Goal: Task Accomplishment & Management: Use online tool/utility

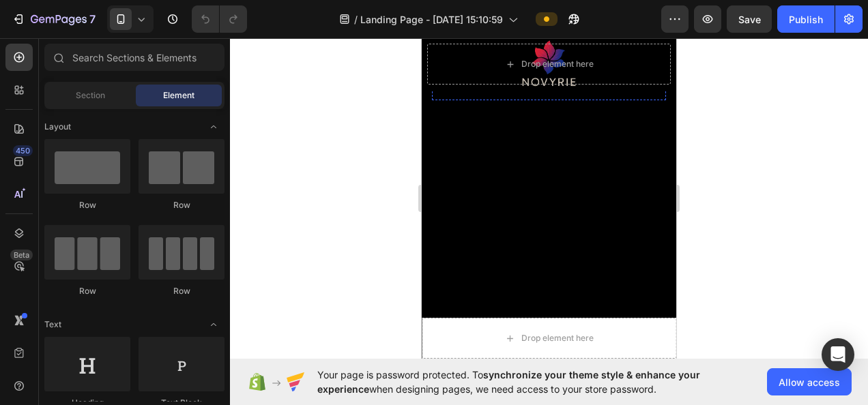
scroll to position [1582, 0]
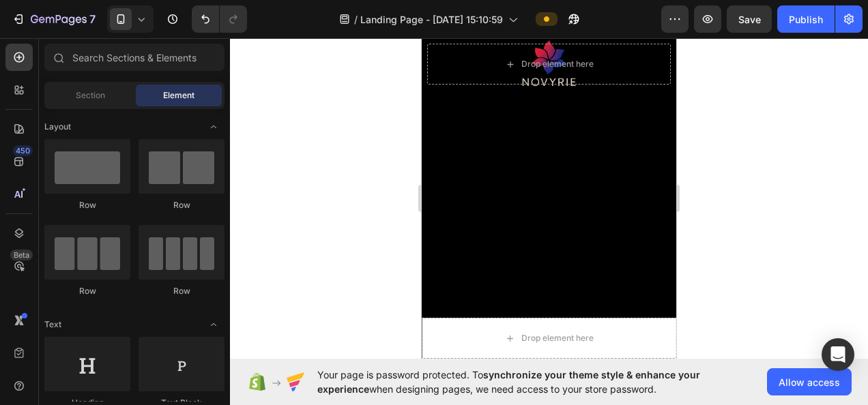
scroll to position [1525, 0]
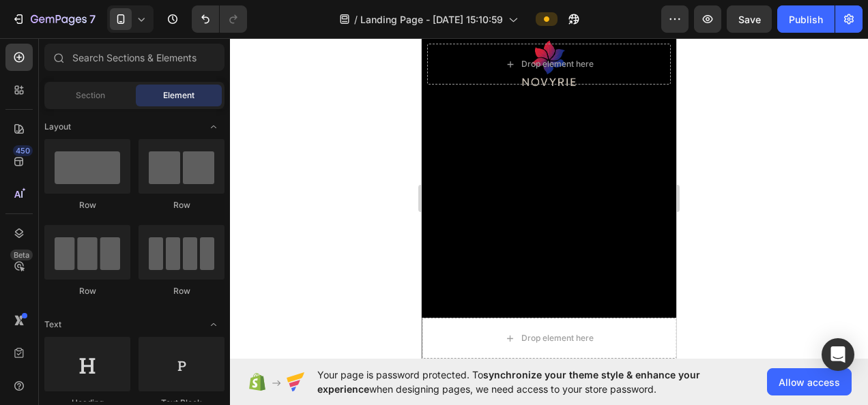
scroll to position [1604, 0]
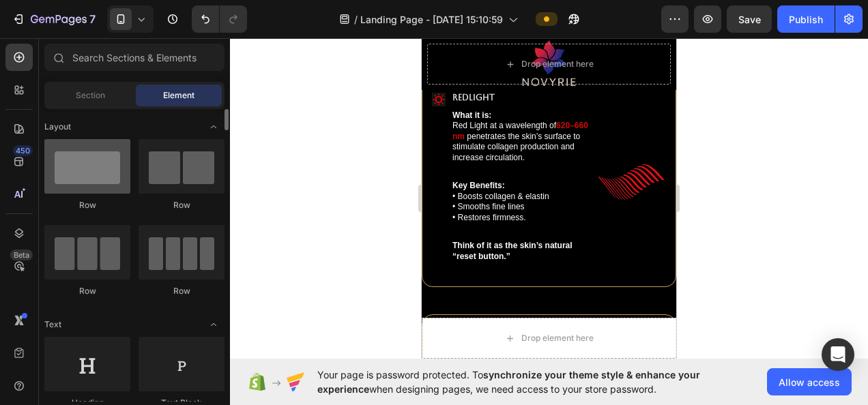
click at [74, 192] on div at bounding box center [87, 166] width 86 height 55
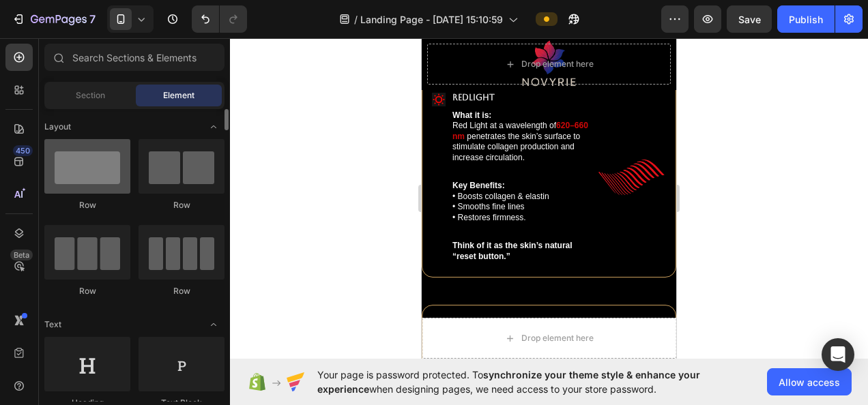
drag, startPoint x: 101, startPoint y: 188, endPoint x: 111, endPoint y: 189, distance: 9.6
click at [102, 188] on div at bounding box center [87, 166] width 86 height 55
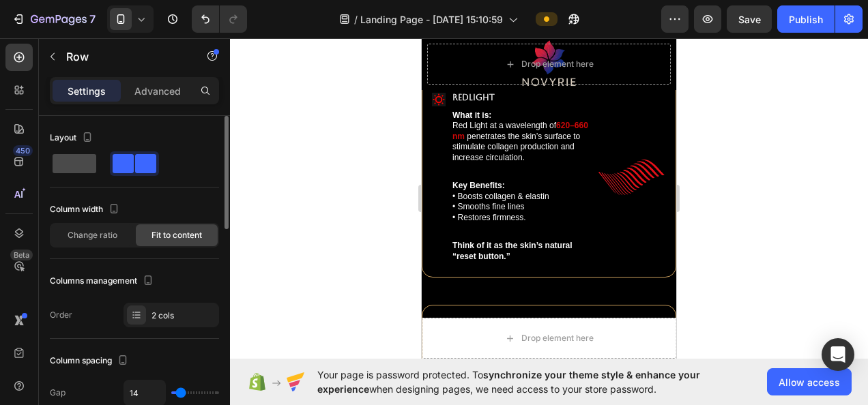
click at [79, 167] on span at bounding box center [75, 163] width 44 height 19
type input "0"
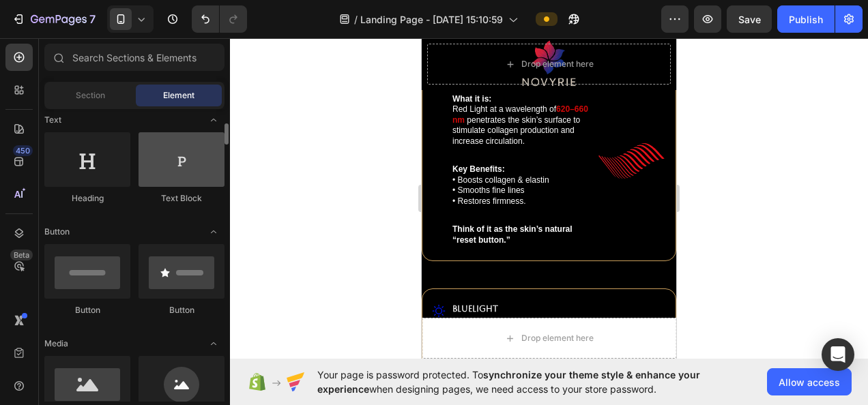
scroll to position [137, 0]
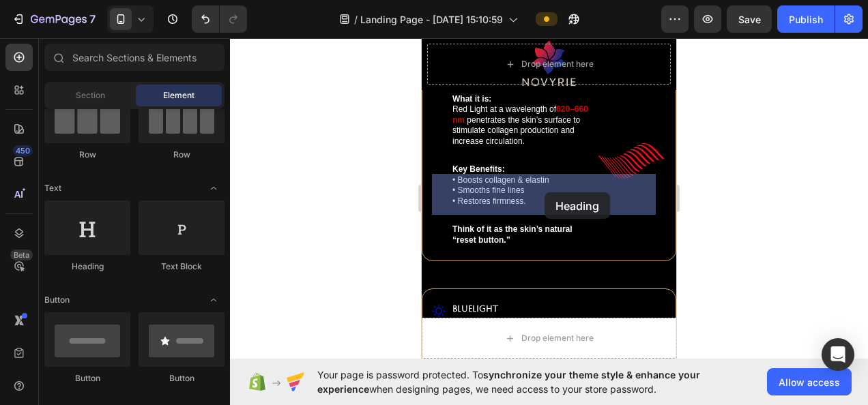
drag, startPoint x: 506, startPoint y: 261, endPoint x: 688, endPoint y: 273, distance: 182.0
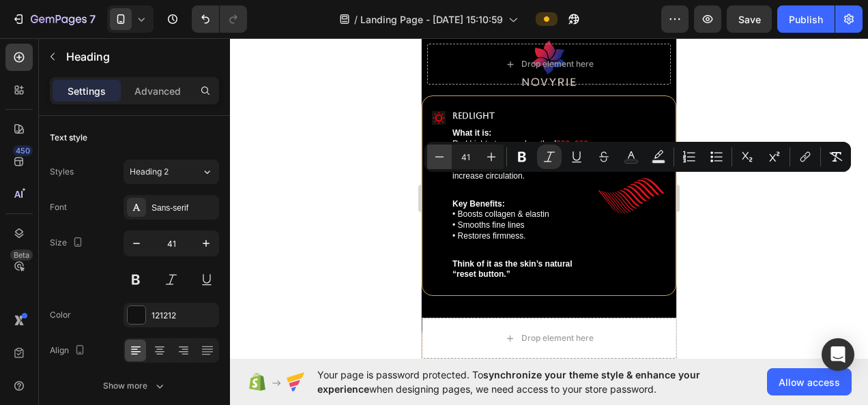
click at [436, 162] on icon "Editor contextual toolbar" at bounding box center [440, 157] width 14 height 14
click at [436, 163] on icon "Editor contextual toolbar" at bounding box center [440, 157] width 14 height 14
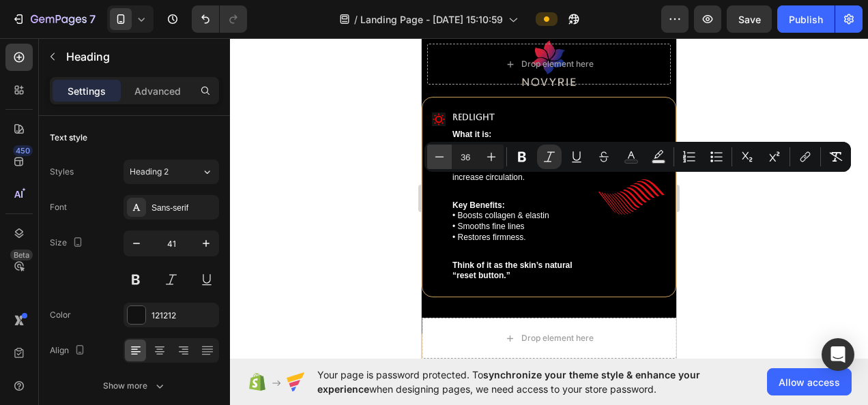
click at [436, 163] on icon "Editor contextual toolbar" at bounding box center [440, 157] width 14 height 14
click at [436, 164] on button "Minus" at bounding box center [439, 157] width 25 height 25
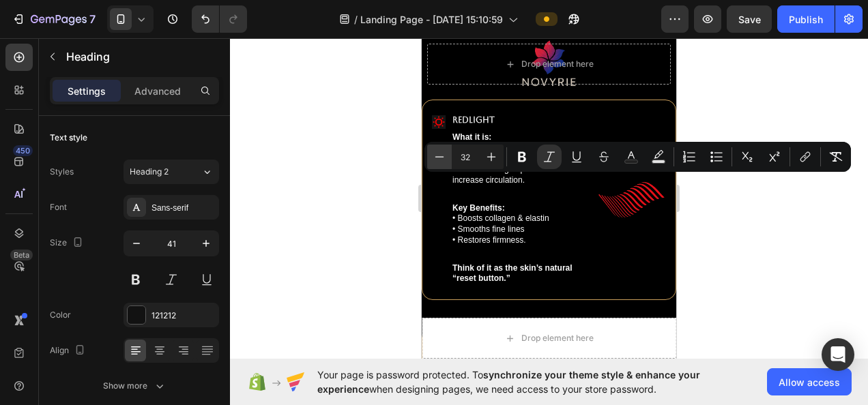
click at [437, 164] on button "Minus" at bounding box center [439, 157] width 25 height 25
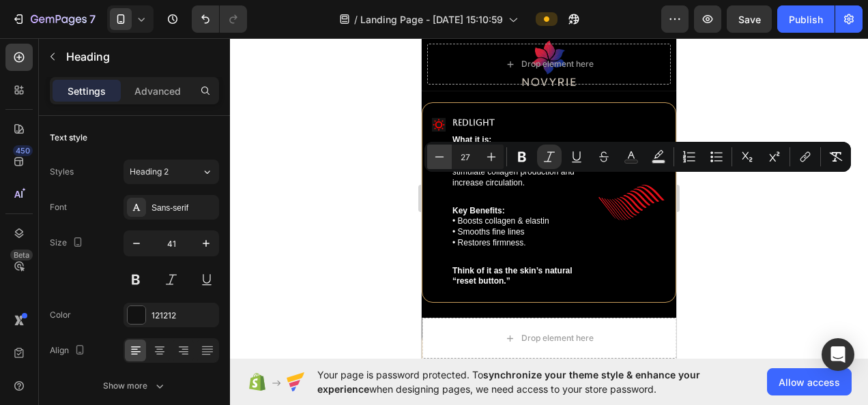
click at [437, 164] on button "Minus" at bounding box center [439, 157] width 25 height 25
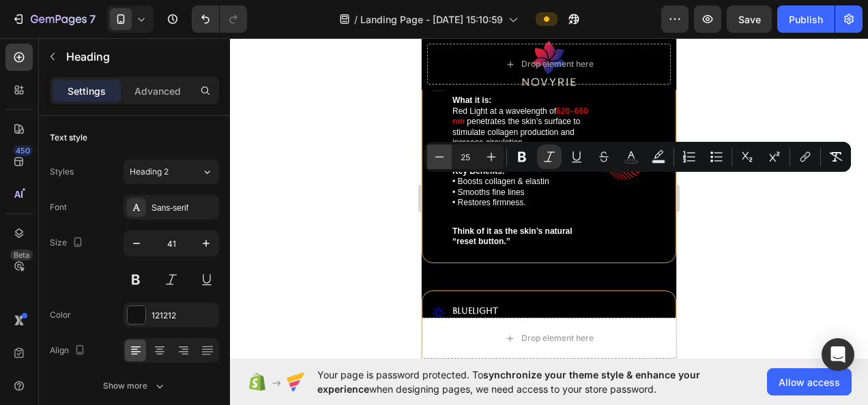
click at [437, 164] on button "Minus" at bounding box center [439, 157] width 25 height 25
type input "24"
click at [632, 156] on icon "Editor contextual toolbar" at bounding box center [631, 156] width 7 height 8
type input "121212"
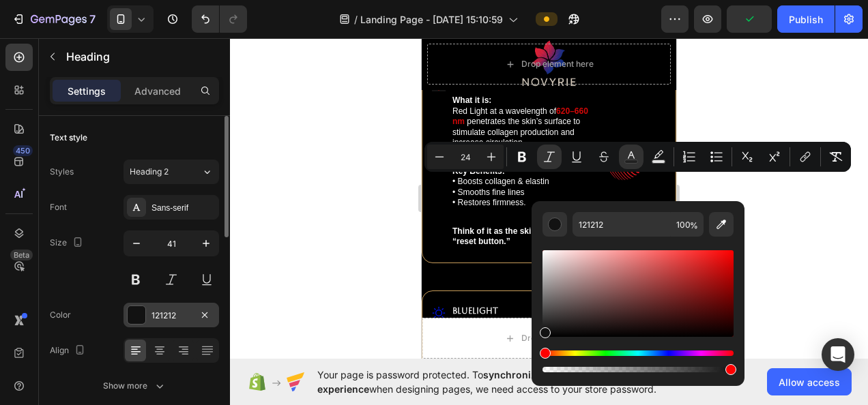
click at [176, 311] on div "121212" at bounding box center [172, 316] width 40 height 12
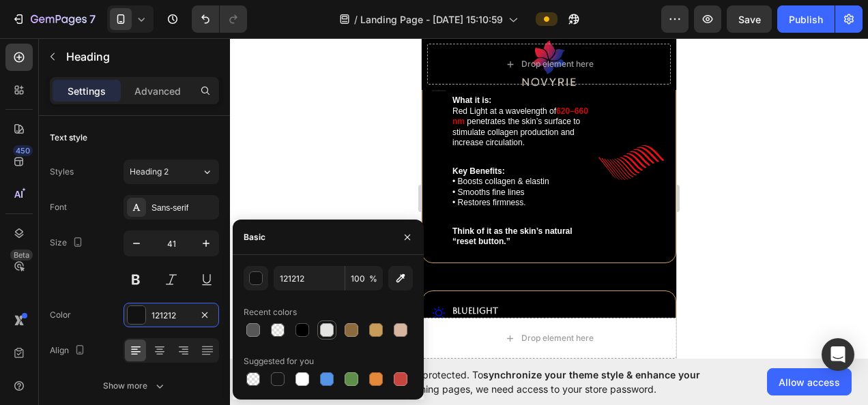
click at [324, 328] on div at bounding box center [327, 331] width 14 height 14
type input "E5E4E2"
click at [793, 202] on div at bounding box center [549, 221] width 638 height 367
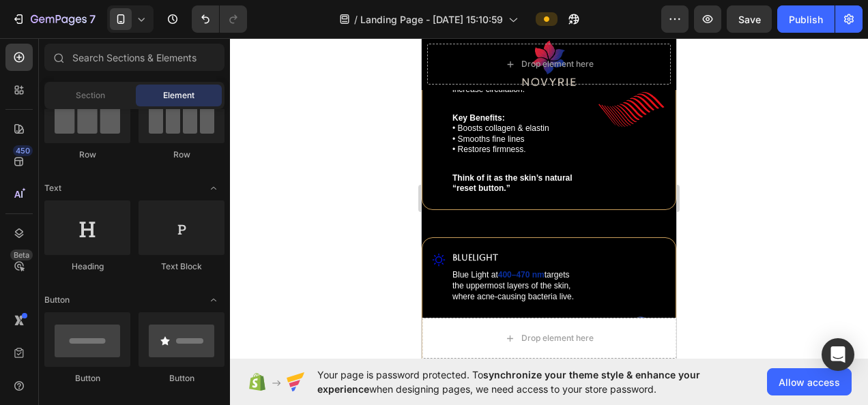
scroll to position [1604, 0]
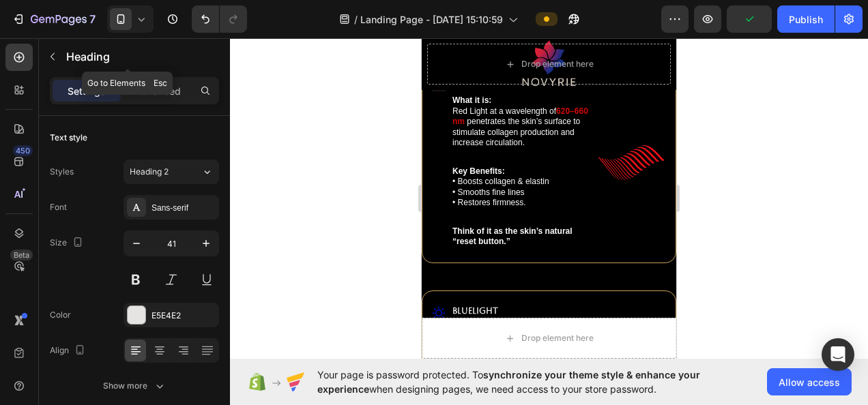
drag, startPoint x: 63, startPoint y: 51, endPoint x: 89, endPoint y: 62, distance: 28.4
click at [78, 63] on div "Heading" at bounding box center [127, 56] width 177 height 35
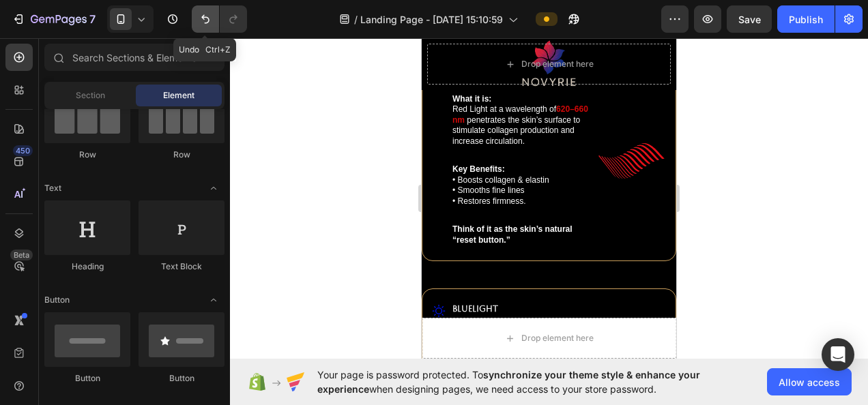
click at [199, 15] on icon "Undo/Redo" at bounding box center [206, 19] width 14 height 14
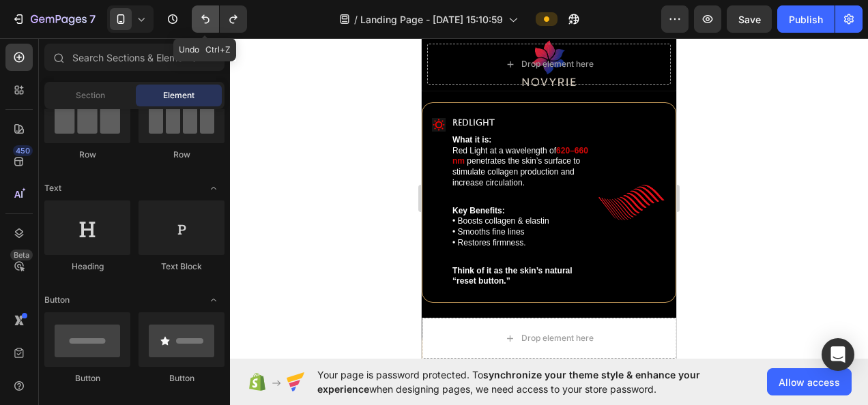
click at [199, 15] on icon "Undo/Redo" at bounding box center [206, 19] width 14 height 14
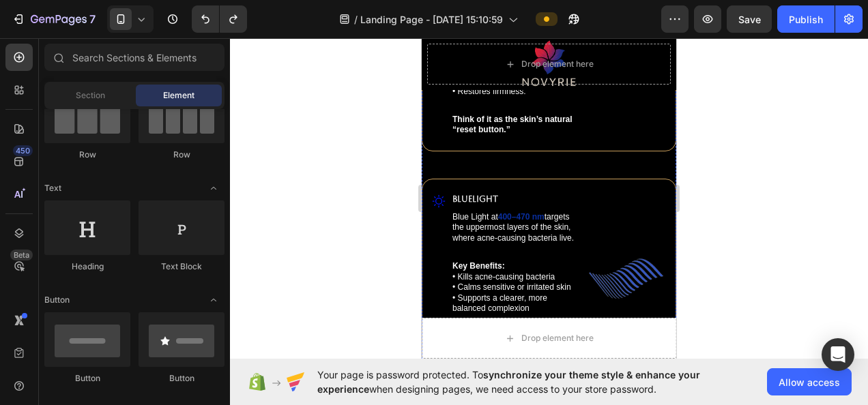
scroll to position [1741, 0]
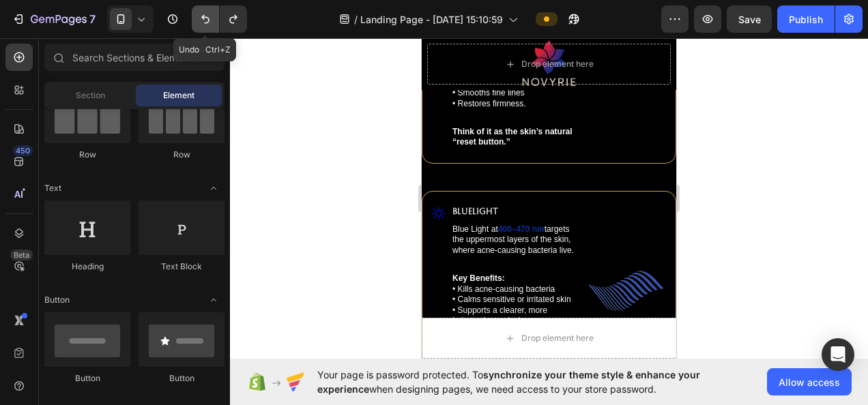
click at [208, 12] on icon "Undo/Redo" at bounding box center [206, 19] width 14 height 14
click at [207, 14] on icon "Undo/Redo" at bounding box center [206, 19] width 14 height 14
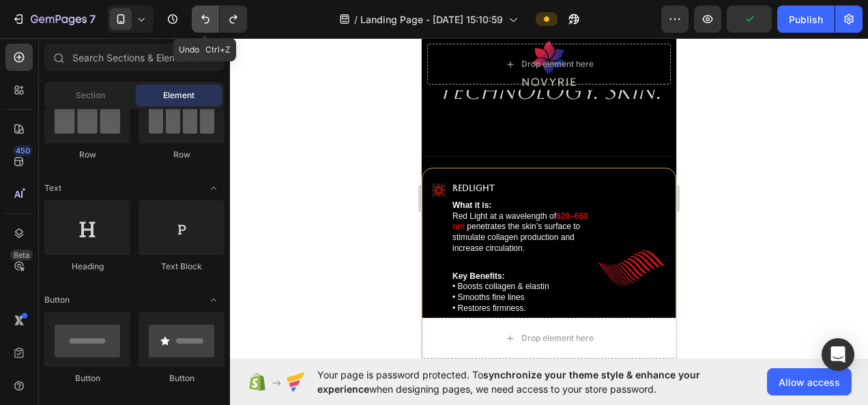
click at [208, 10] on button "Undo/Redo" at bounding box center [205, 18] width 27 height 27
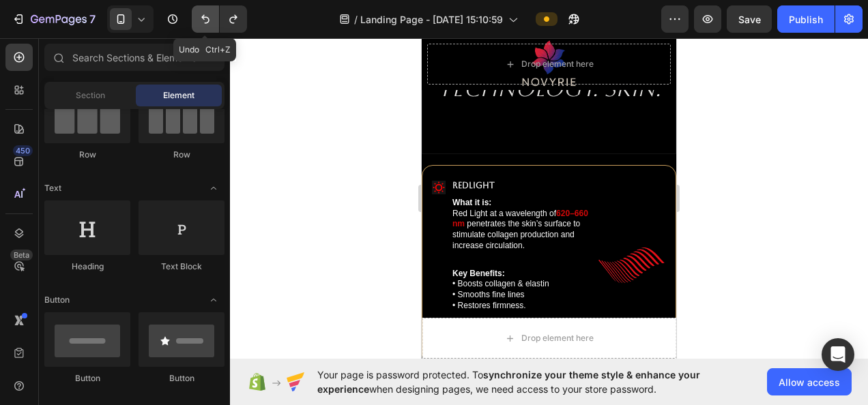
click at [205, 10] on button "Undo/Redo" at bounding box center [205, 18] width 27 height 27
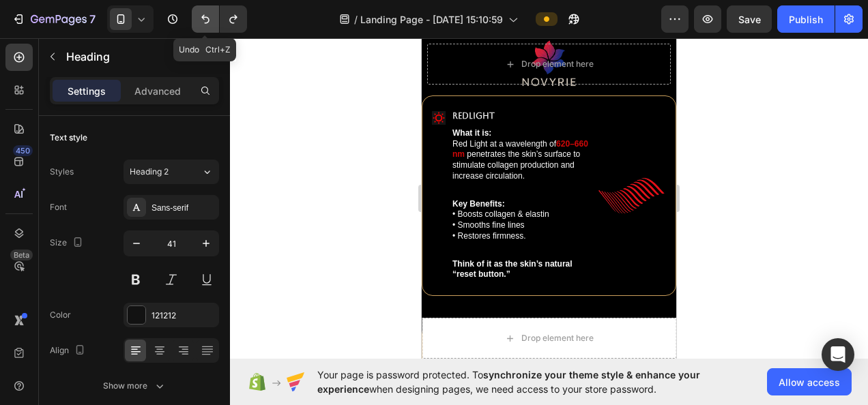
click at [200, 21] on icon "Undo/Redo" at bounding box center [206, 19] width 14 height 14
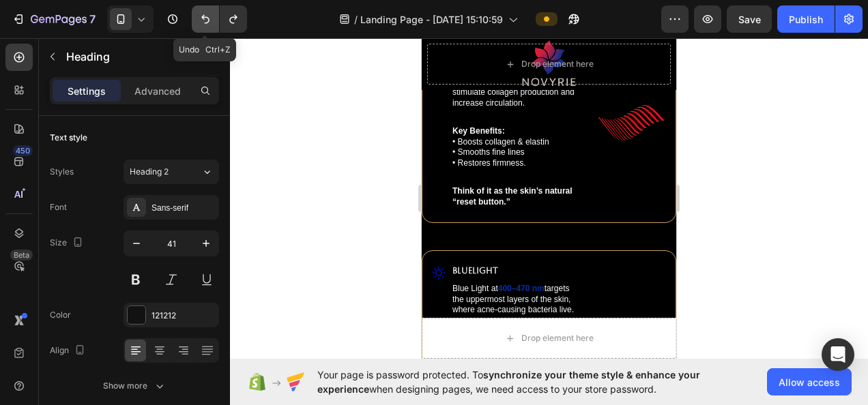
click at [200, 21] on icon "Undo/Redo" at bounding box center [206, 19] width 14 height 14
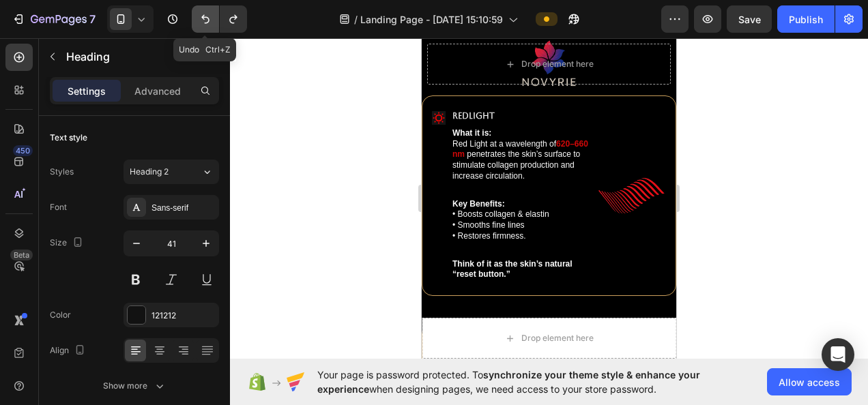
click at [201, 21] on icon "Undo/Redo" at bounding box center [206, 19] width 14 height 14
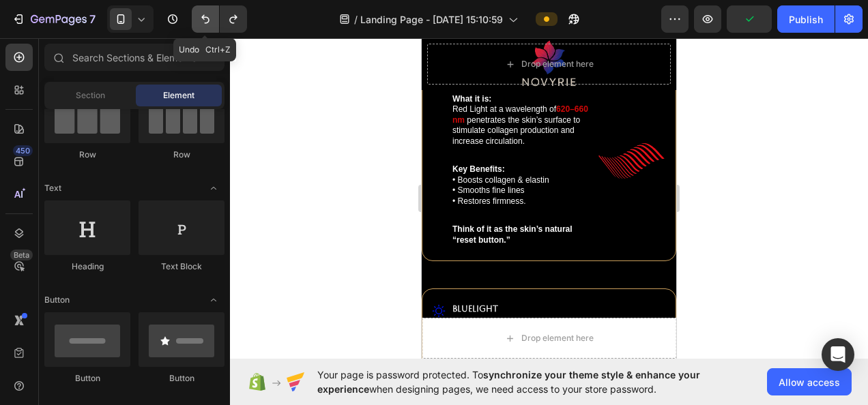
click at [205, 23] on icon "Undo/Redo" at bounding box center [205, 19] width 8 height 9
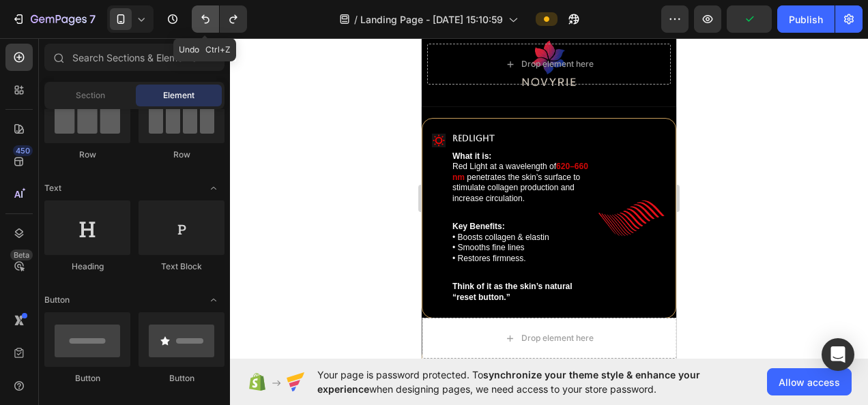
click at [206, 24] on icon "Undo/Redo" at bounding box center [206, 19] width 14 height 14
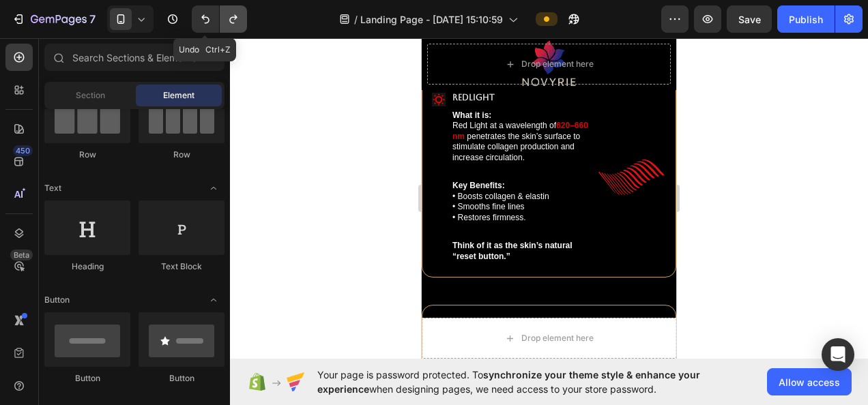
drag, startPoint x: 210, startPoint y: 25, endPoint x: 227, endPoint y: 31, distance: 17.5
click at [210, 24] on icon "Undo/Redo" at bounding box center [206, 19] width 14 height 14
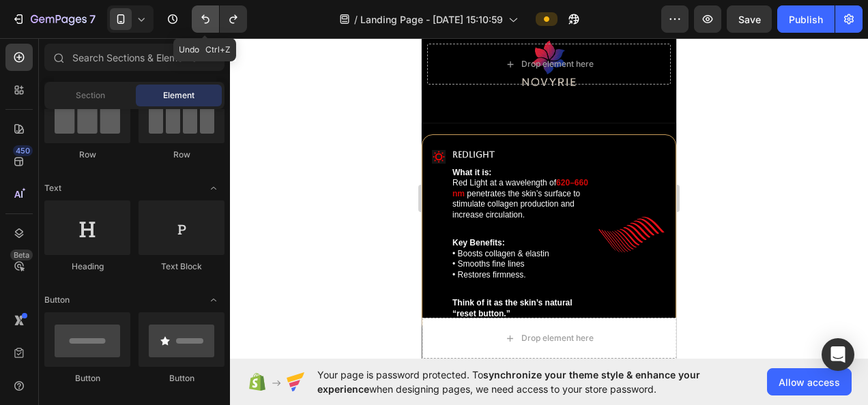
click at [208, 20] on icon "Undo/Redo" at bounding box center [206, 19] width 14 height 14
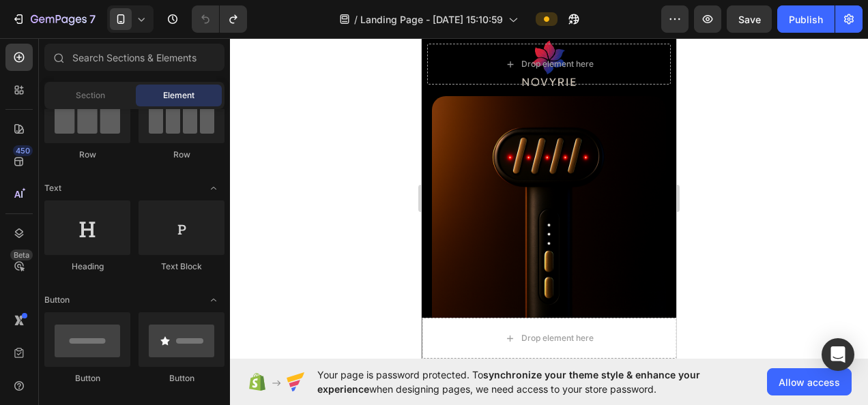
scroll to position [1331, 0]
